Goal: Transaction & Acquisition: Purchase product/service

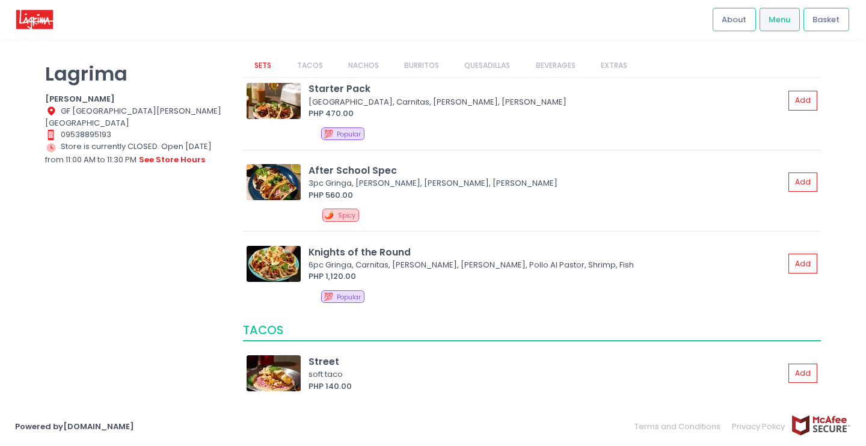
scroll to position [40, 0]
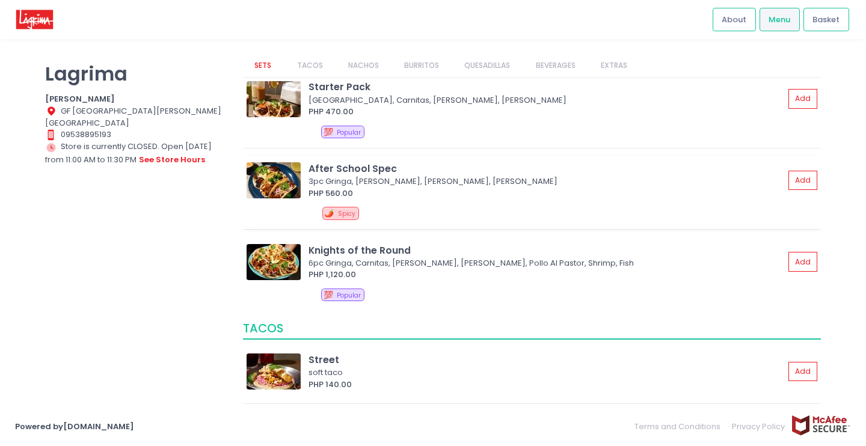
click at [419, 179] on div "3pc Gringa, Pollo Al Pastor, Chorizo, Kimchi Asada" at bounding box center [545, 182] width 472 height 12
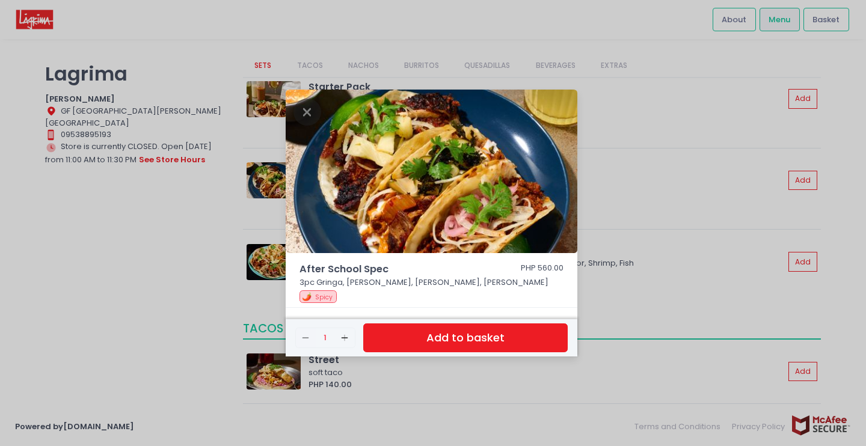
click at [88, 340] on div "After School Spec PHP 560.00 3pc Gringa, Pollo Al Pastor, Chorizo, Kimchi Asada…" at bounding box center [433, 223] width 866 height 446
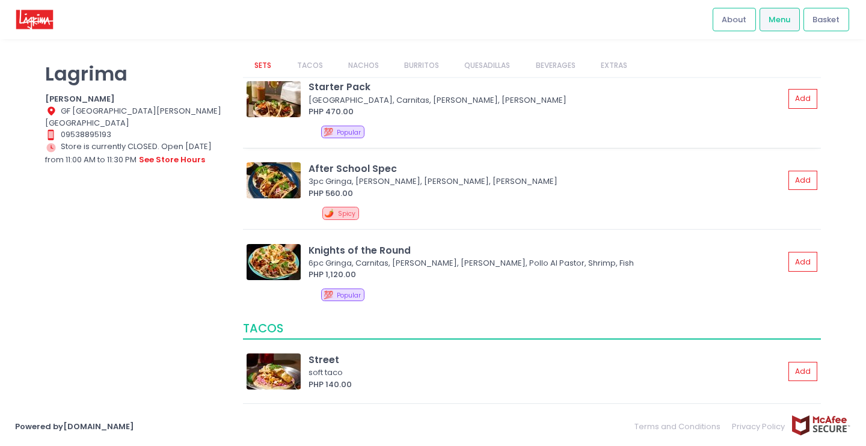
click at [442, 131] on div "💯 Popular" at bounding box center [569, 134] width 496 height 17
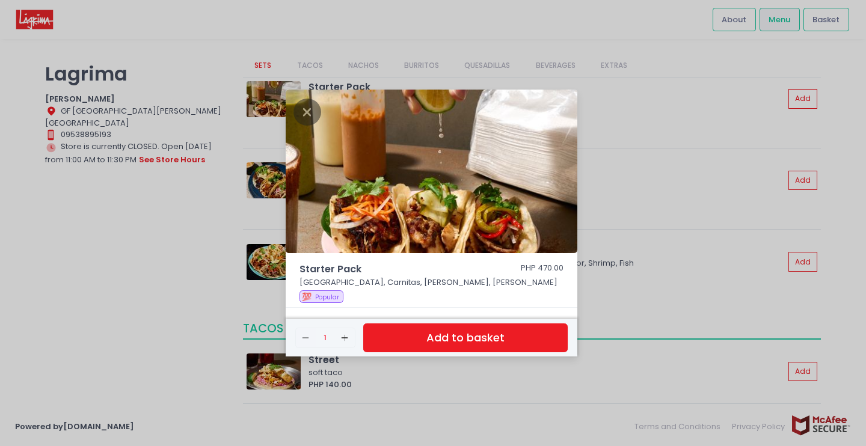
click at [128, 310] on div "Starter Pack PHP 470.00 3pc Street, Carnitas, Pollo Asado, Carne Asada 💯 Popula…" at bounding box center [433, 223] width 866 height 446
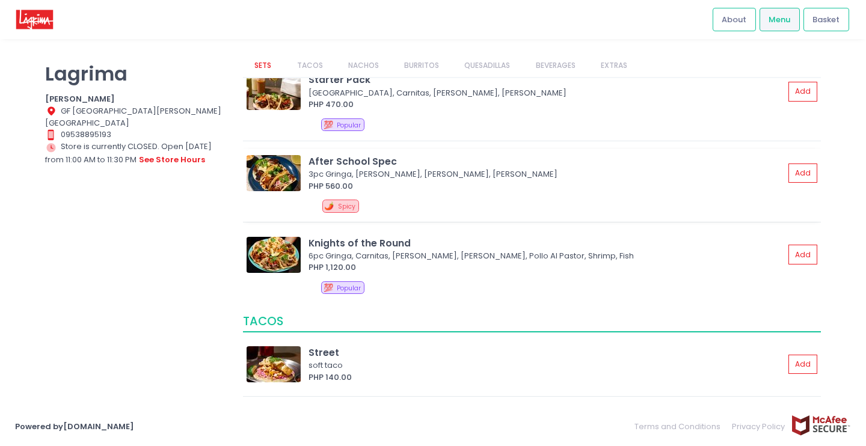
scroll to position [55, 0]
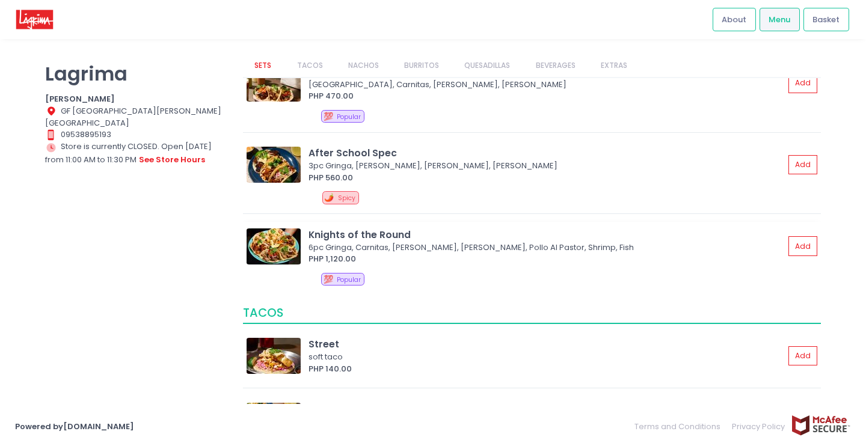
click at [439, 248] on div "6pc Gringa, Carnitas, Pollo Asado, Carne Asada, Pollo Al Pastor, Shrimp, Fish" at bounding box center [545, 248] width 472 height 12
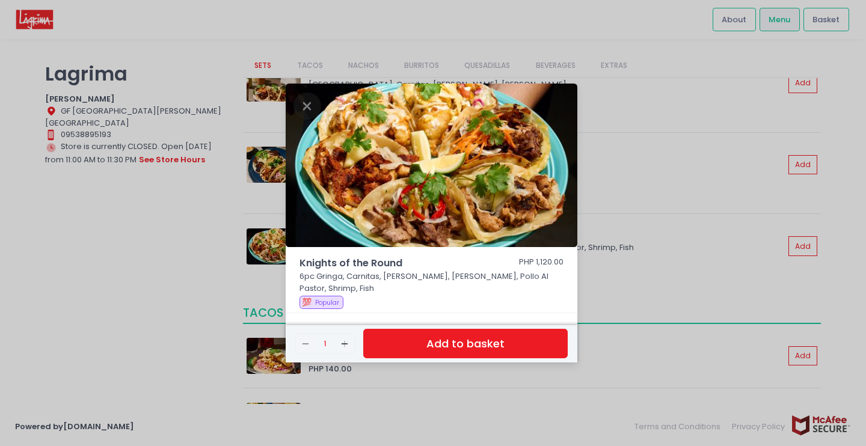
click at [214, 303] on div "Knights of the Round PHP 1,120.00 6pc Gringa, Carnitas, Pollo Asado, Carne Asad…" at bounding box center [433, 223] width 866 height 446
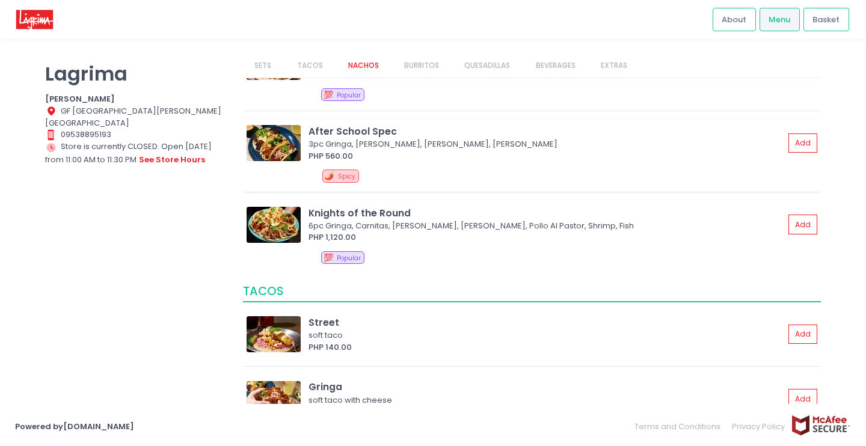
scroll to position [183, 0]
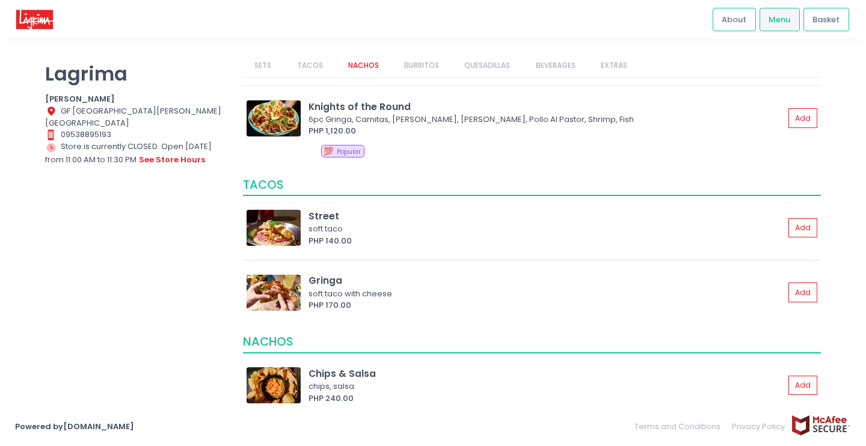
click at [467, 233] on div "soft taco" at bounding box center [545, 229] width 472 height 12
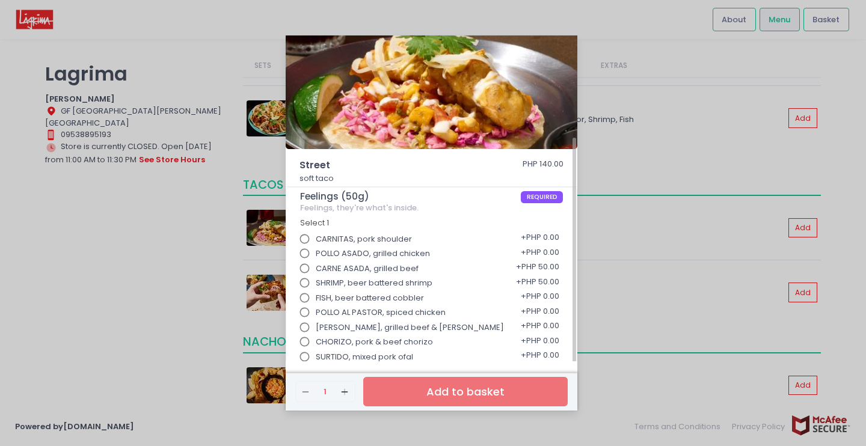
scroll to position [85, 0]
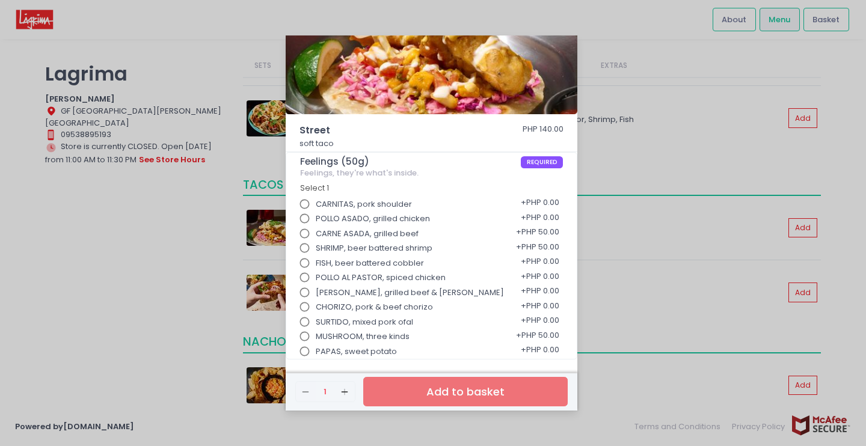
click at [197, 336] on div "Street PHP 140.00 soft taco Feelings (50g) REQUIRED Feelings, they're what's in…" at bounding box center [433, 223] width 866 height 446
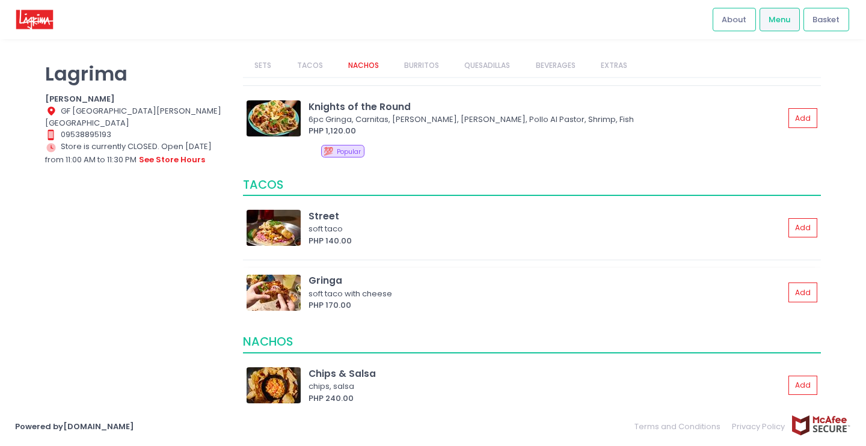
click at [430, 307] on div "PHP 170.00" at bounding box center [547, 306] width 476 height 12
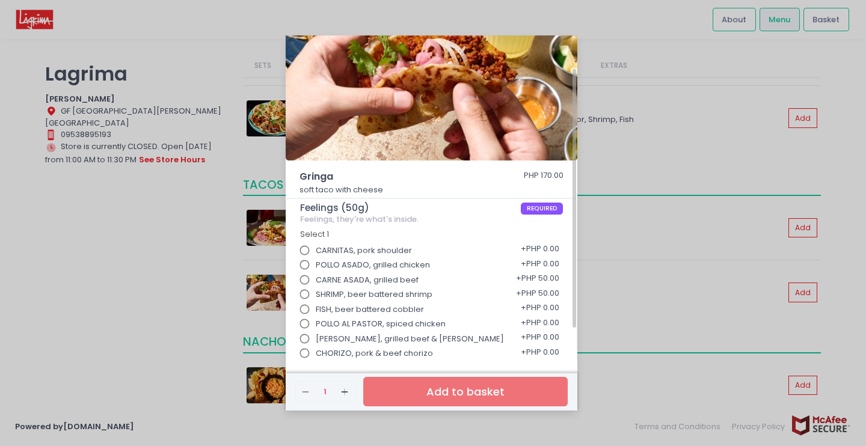
scroll to position [40, 0]
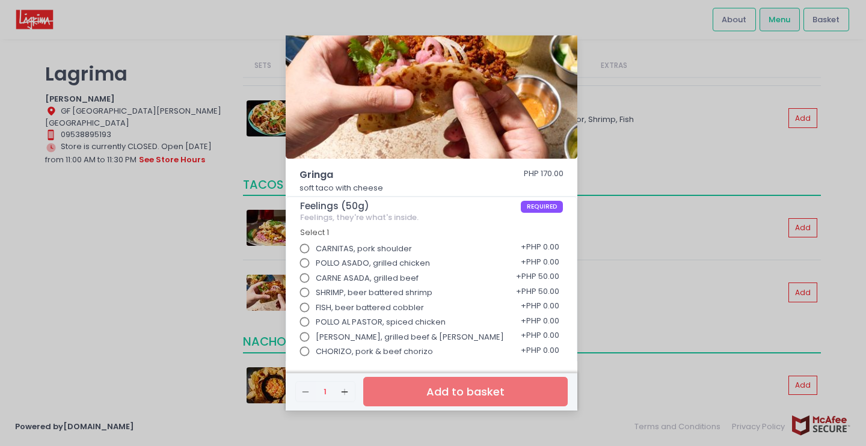
click at [123, 331] on div "Gringa PHP 170.00 soft taco with cheese Feelings (50g) REQUIRED Feelings, they'…" at bounding box center [433, 223] width 866 height 446
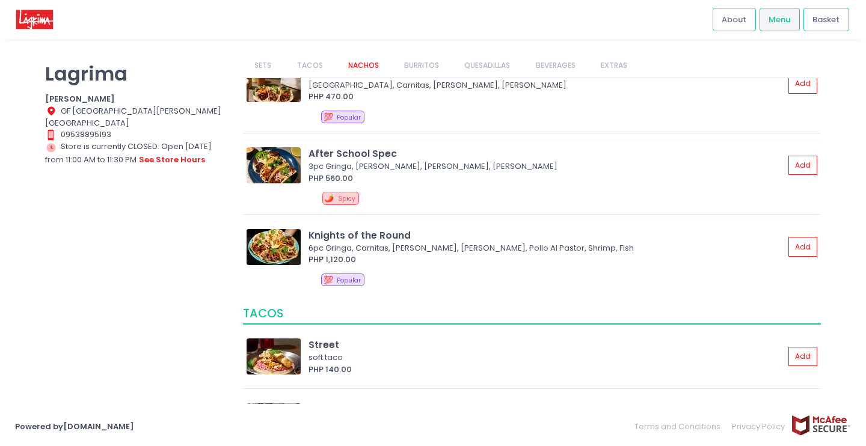
scroll to position [45, 0]
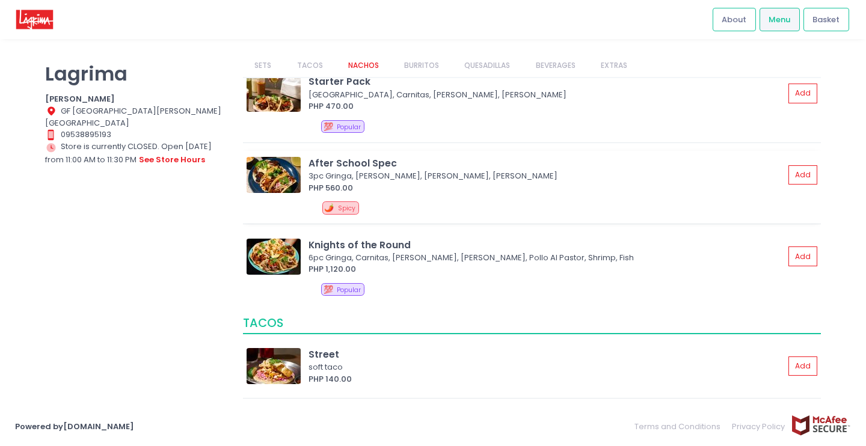
click at [446, 184] on div "PHP 560.00" at bounding box center [547, 188] width 476 height 12
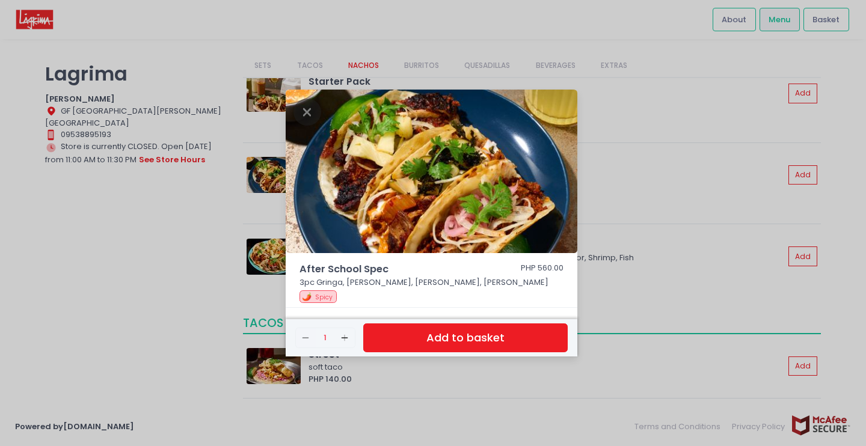
click at [192, 314] on div "After School Spec PHP 560.00 3pc Gringa, Pollo Al Pastor, Chorizo, Kimchi Asada…" at bounding box center [433, 223] width 866 height 446
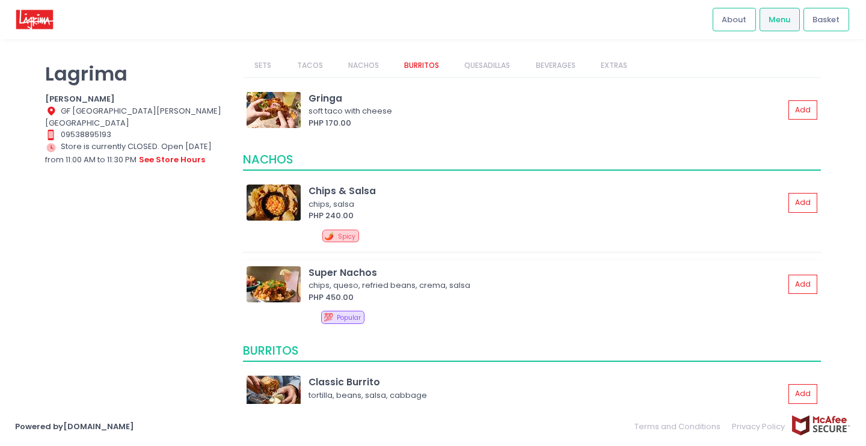
scroll to position [365, 0]
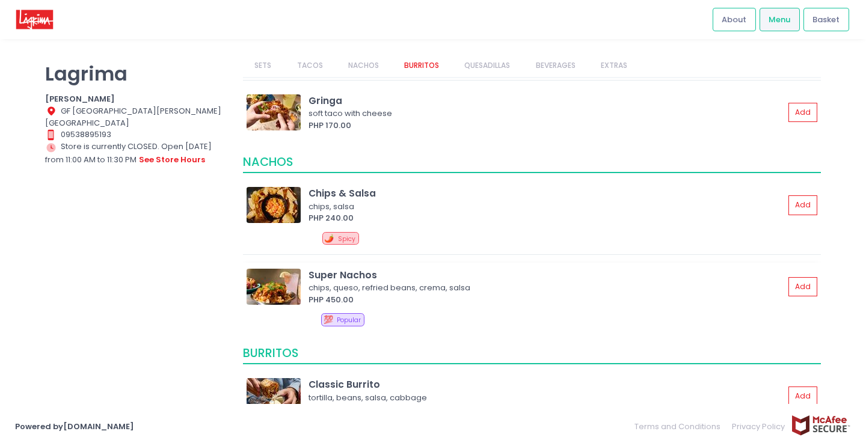
click at [422, 286] on div "chips, queso, refried beans, crema, salsa" at bounding box center [545, 288] width 472 height 12
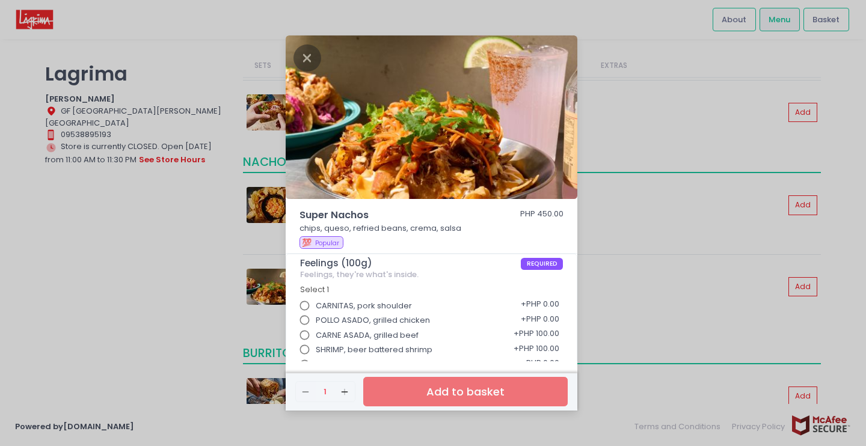
click at [185, 286] on div "Super Nachos PHP 450.00 chips, queso, refried beans, crema, salsa 💯 Popular Fee…" at bounding box center [433, 223] width 866 height 446
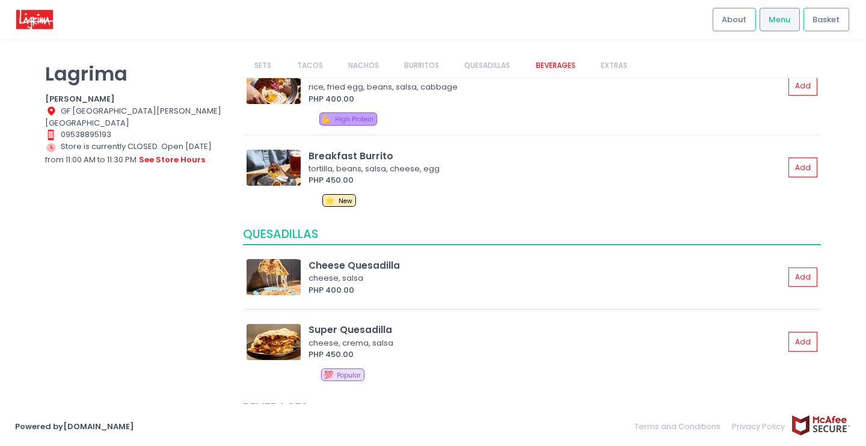
scroll to position [759, 0]
click at [409, 279] on div "cheese, salsa" at bounding box center [545, 278] width 472 height 12
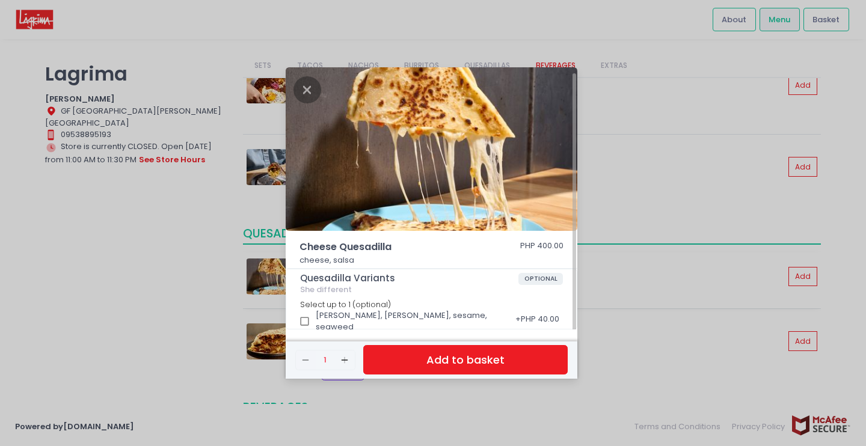
scroll to position [3, 0]
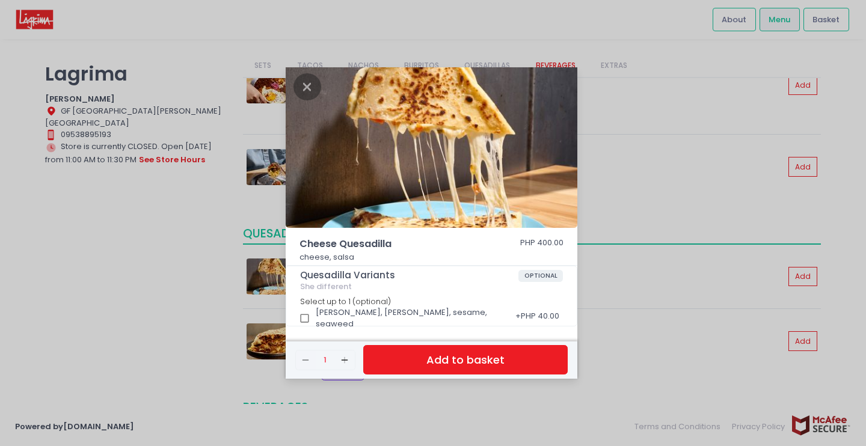
click at [647, 271] on div "Cheese Quesadilla PHP 400.00 cheese, salsa Quesadilla Variants OPTIONAL She dif…" at bounding box center [433, 223] width 866 height 446
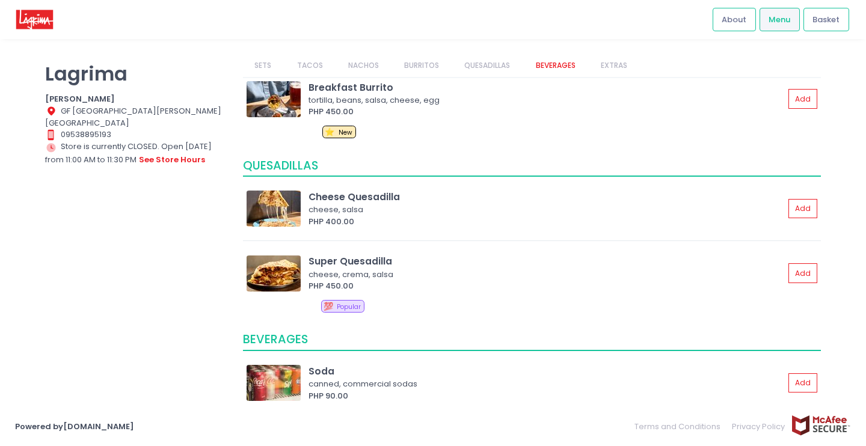
scroll to position [830, 0]
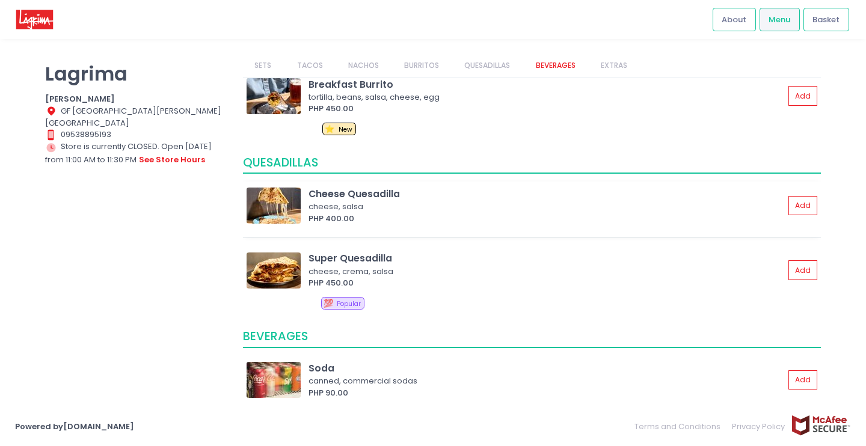
click at [577, 236] on div "Cheese Quesadilla cheese, salsa PHP 400.00 Add" at bounding box center [532, 210] width 578 height 57
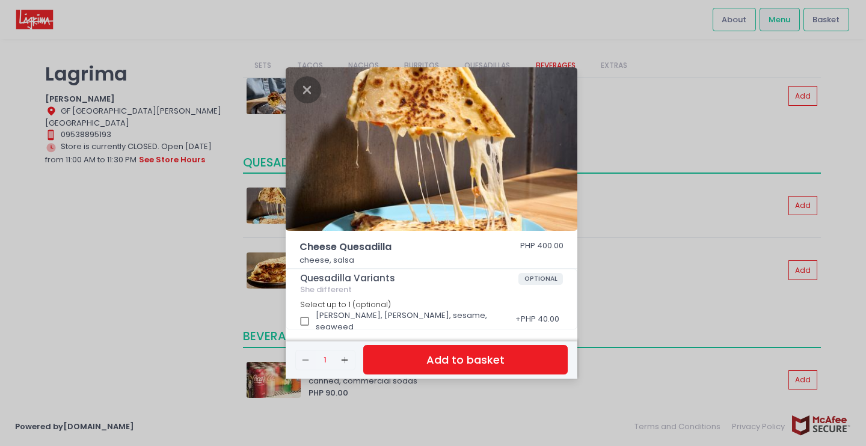
click at [611, 246] on div "Cheese Quesadilla PHP 400.00 cheese, salsa Quesadilla Variants OPTIONAL She dif…" at bounding box center [433, 223] width 866 height 446
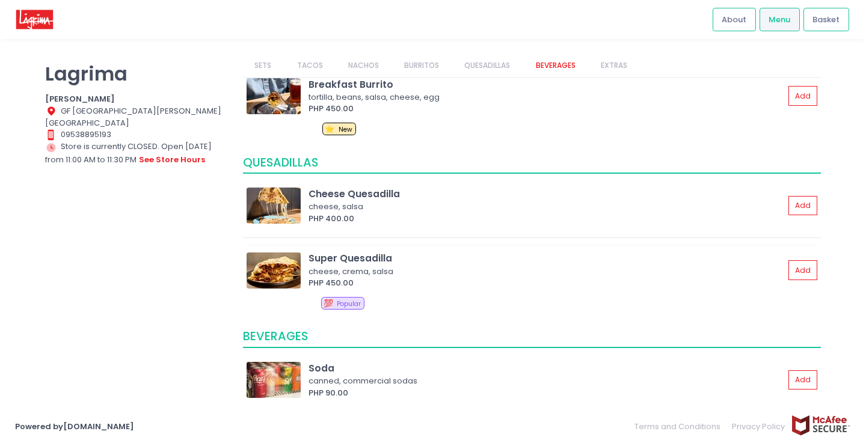
click at [432, 269] on div "cheese, crema, salsa" at bounding box center [545, 272] width 472 height 12
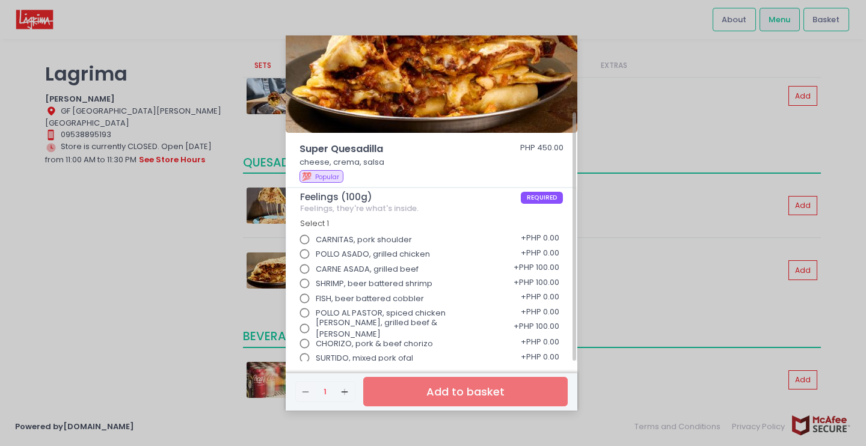
scroll to position [102, 0]
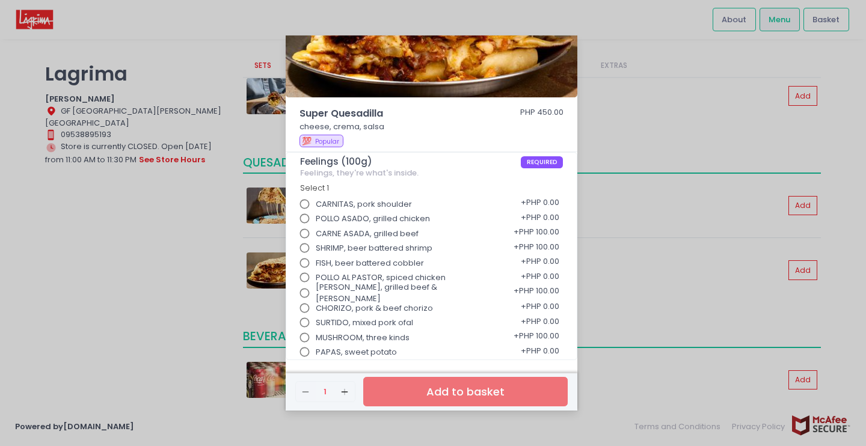
click at [674, 262] on div "Super Quesadilla PHP 450.00 cheese, crema, salsa 💯 Popular Feelings (100g) REQU…" at bounding box center [433, 223] width 866 height 446
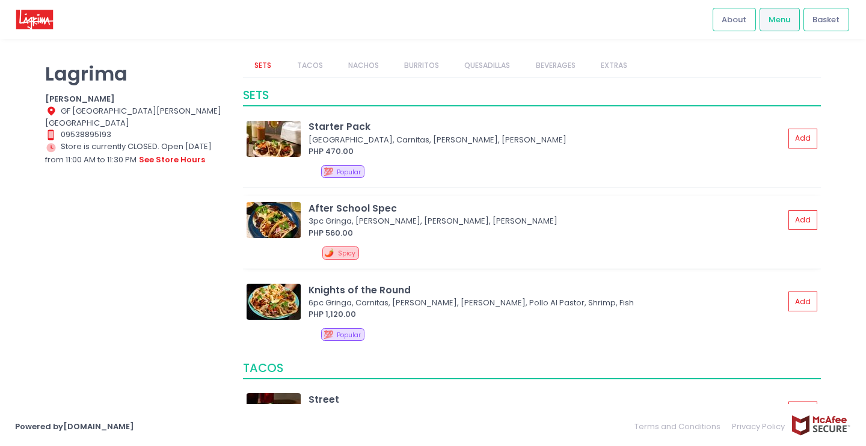
scroll to position [0, 0]
